Goal: Task Accomplishment & Management: Complete application form

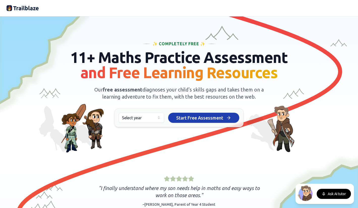
click at [145, 119] on html "We value your privacy We use cookies to enhance your browsing experience, serve…" at bounding box center [179, 104] width 358 height 208
click at [189, 123] on div "Year 5 Start Free Assessment Start Free Assessment" at bounding box center [179, 117] width 129 height 19
click at [190, 116] on span "Start Free Assessment" at bounding box center [199, 117] width 47 height 7
